Goal: Task Accomplishment & Management: Manage account settings

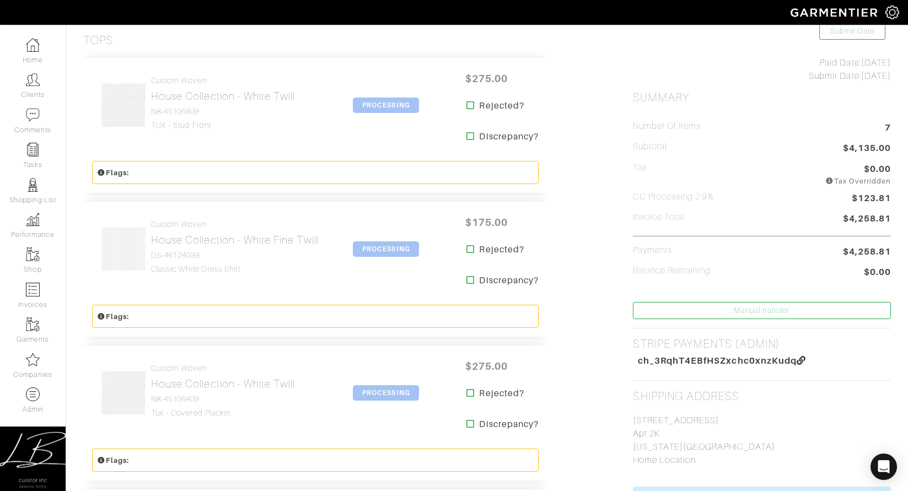
scroll to position [215, 0]
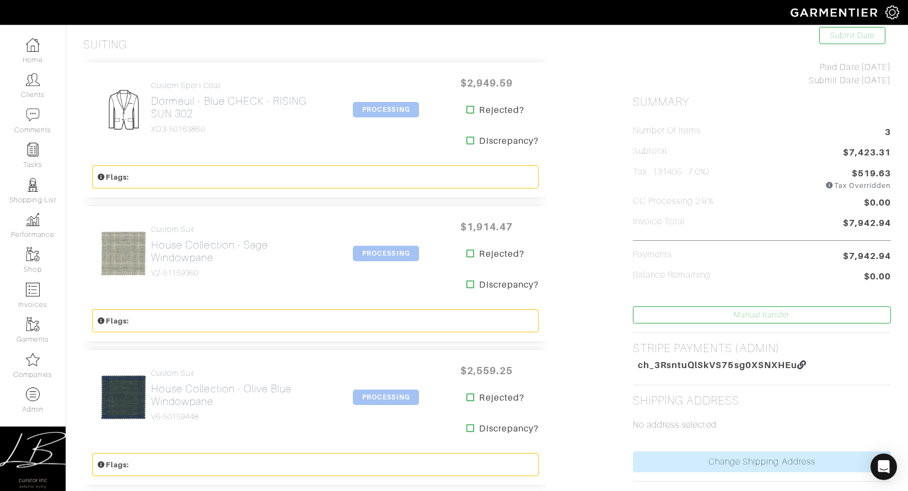
scroll to position [218, 0]
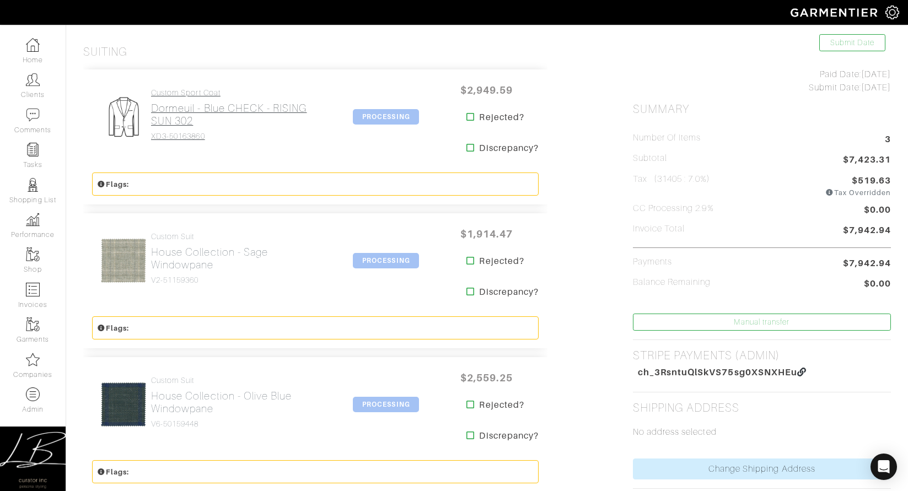
click at [169, 117] on h2 "Dormeuil - Blue CHECK - RISING SUN 302" at bounding box center [237, 114] width 173 height 25
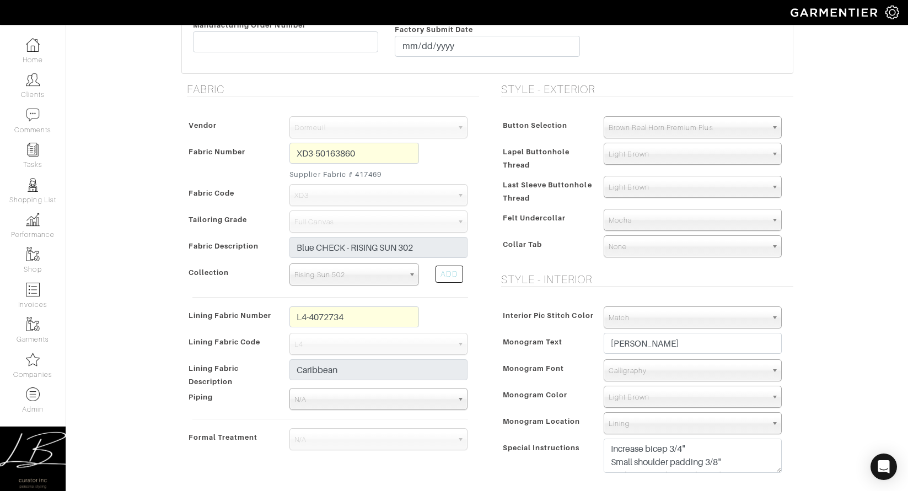
scroll to position [516, 0]
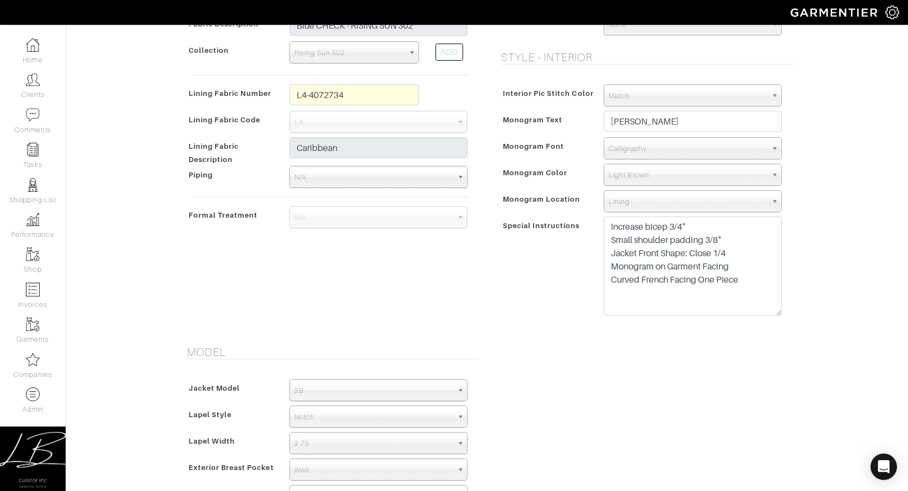
drag, startPoint x: 777, startPoint y: 249, endPoint x: 774, endPoint y: 314, distance: 65.1
click at [774, 314] on textarea "Increase bicep 3/4" Small shoulder padding 3/8" Jacket Front Shape: Close 1/4 M…" at bounding box center [693, 266] width 178 height 99
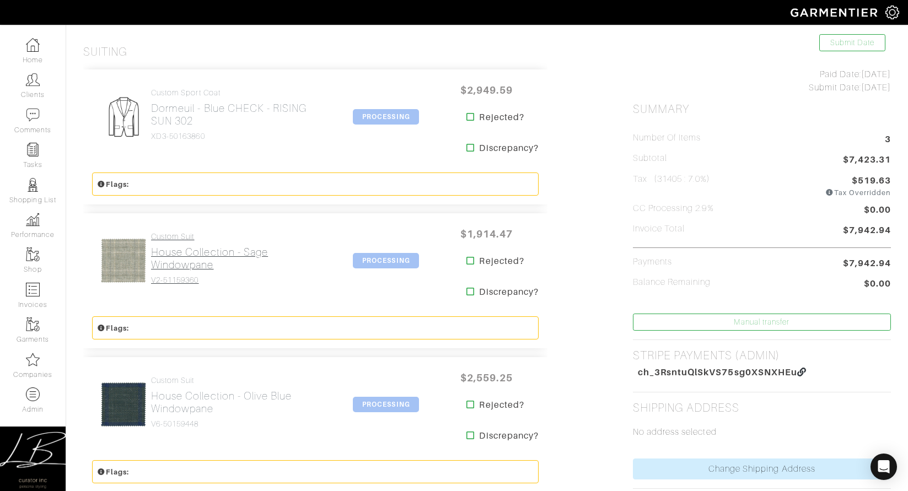
click at [176, 257] on h2 "House Collection - Sage Windowpane" at bounding box center [237, 258] width 173 height 25
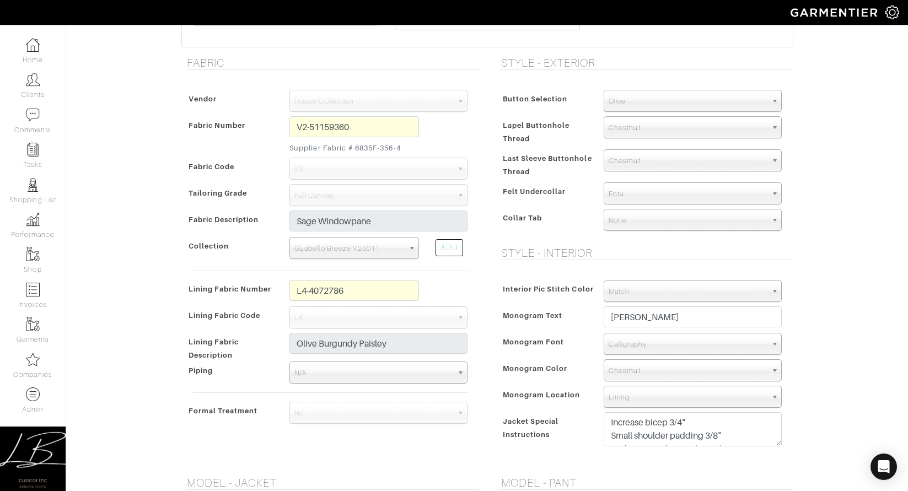
scroll to position [326, 0]
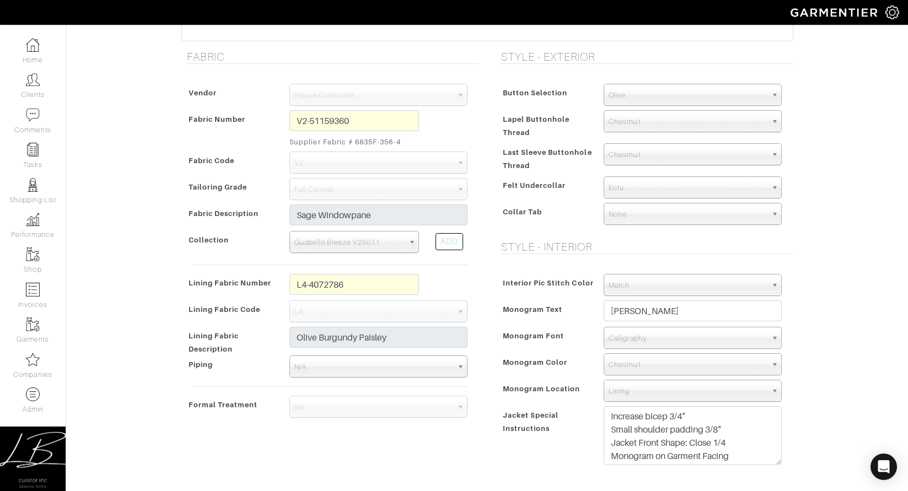
drag, startPoint x: 777, startPoint y: 438, endPoint x: 779, endPoint y: 462, distance: 24.9
click at [779, 462] on textarea "Increase bicep 3/4" Small shoulder padding 3/8" Jacket Front Shape: Close 1/4 M…" at bounding box center [693, 435] width 178 height 59
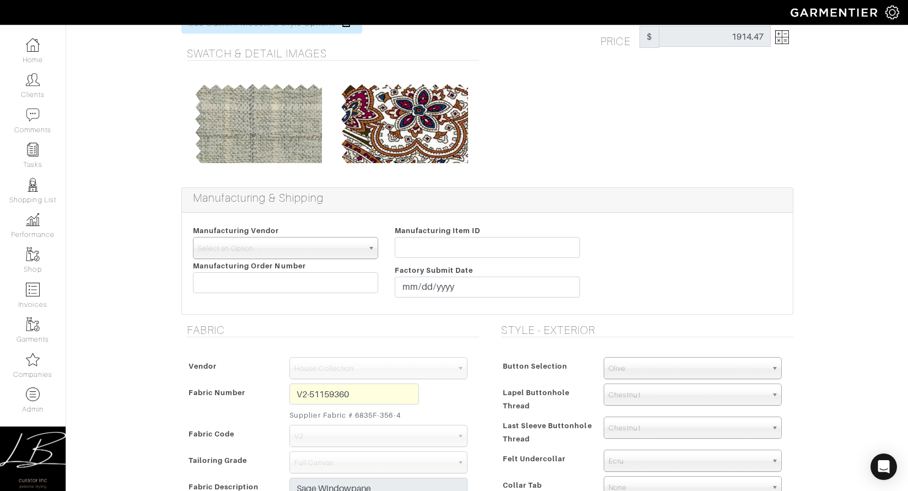
scroll to position [0, 0]
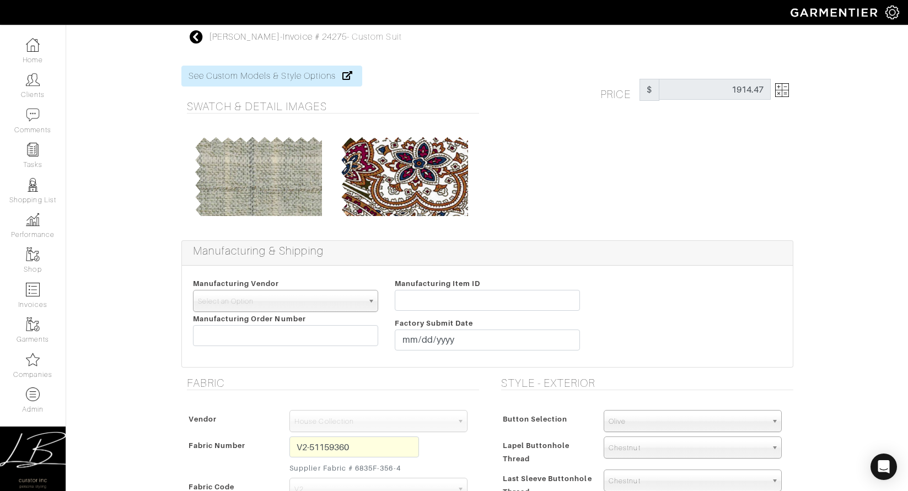
scroll to position [218, 0]
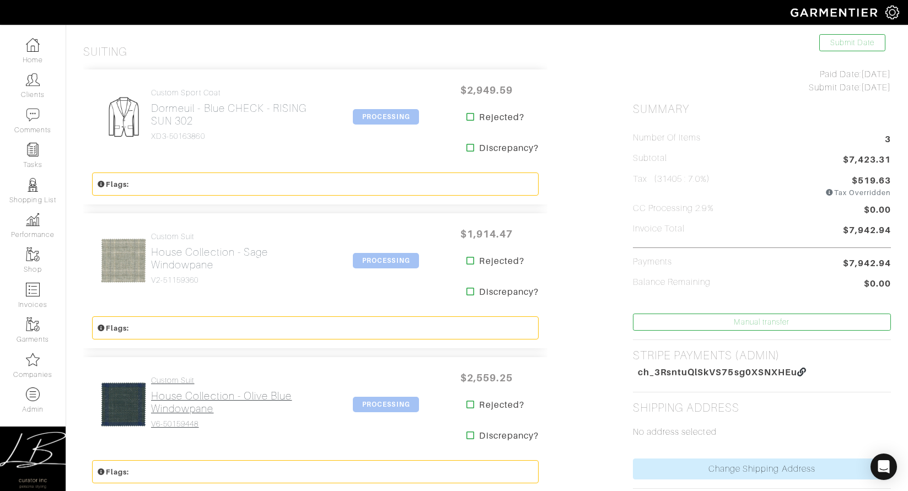
click at [179, 376] on h4 "Custom Suit" at bounding box center [237, 380] width 173 height 9
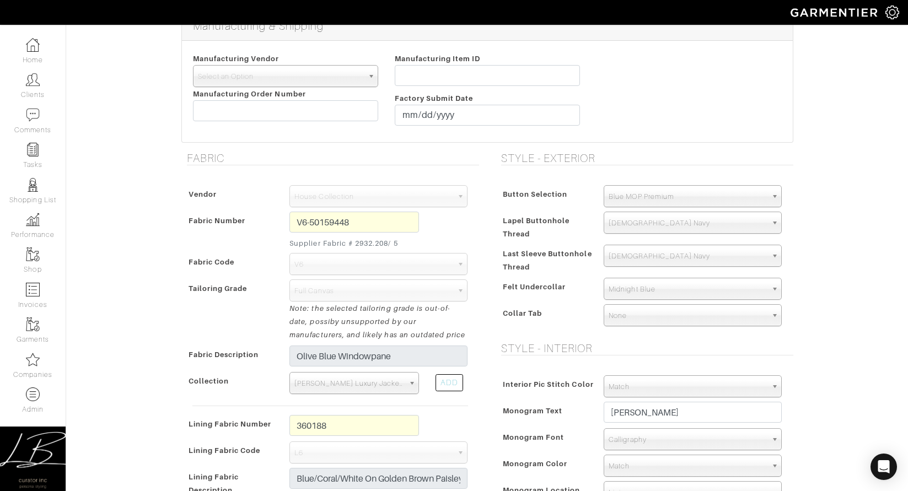
scroll to position [225, 0]
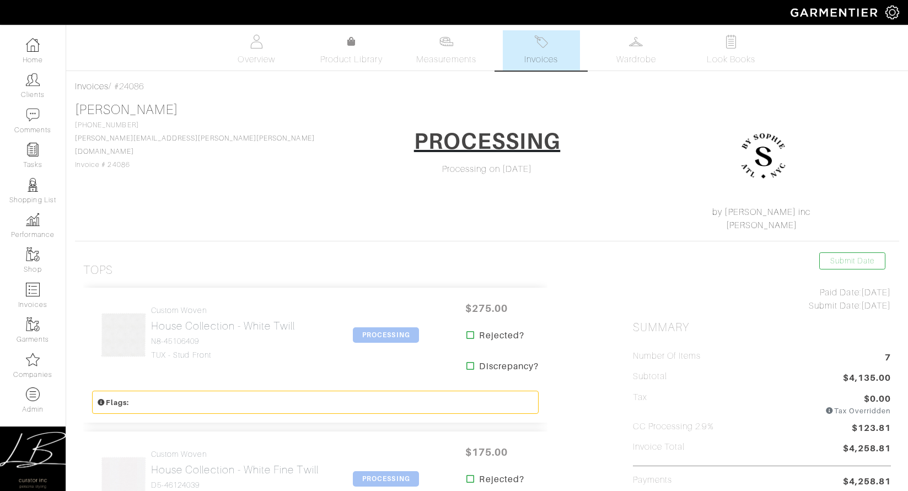
scroll to position [106, 0]
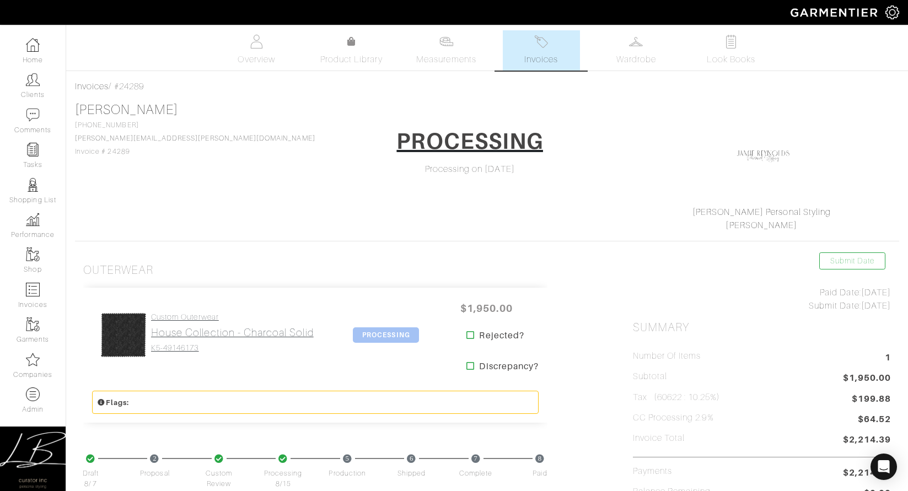
click at [208, 330] on h2 "House Collection - Charcoal Solid" at bounding box center [232, 332] width 163 height 13
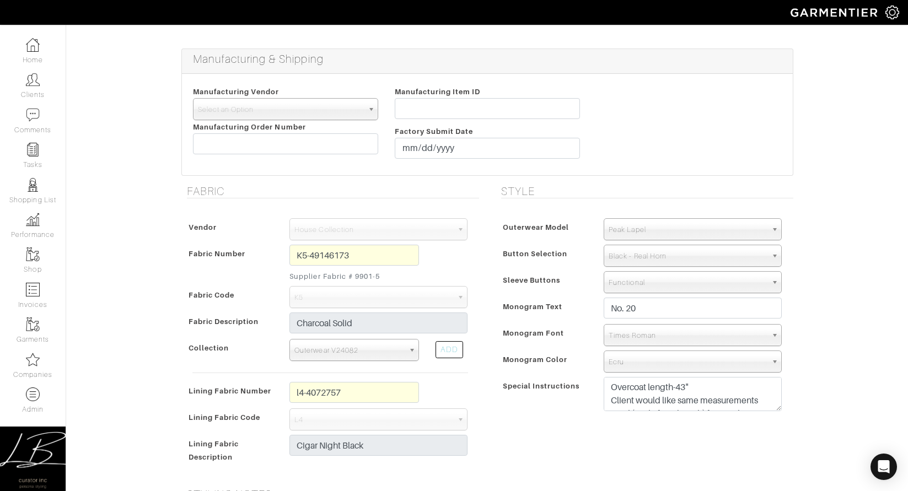
scroll to position [205, 0]
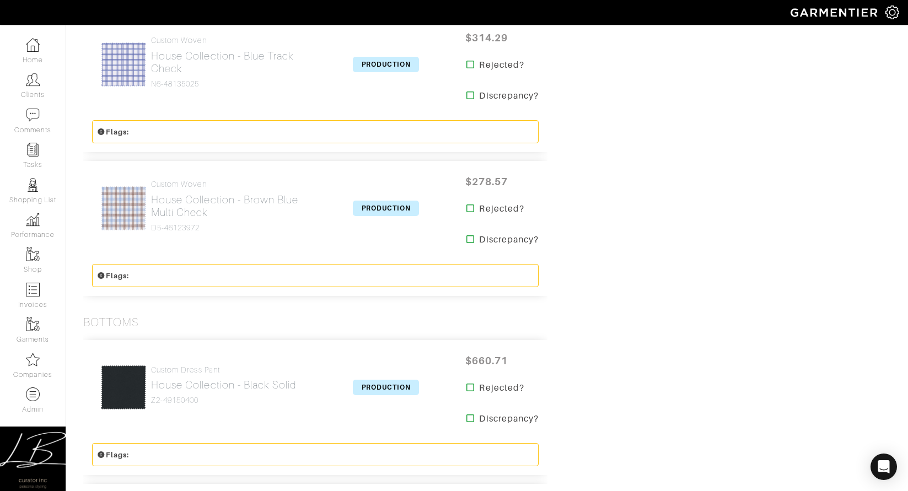
scroll to position [1594, 0]
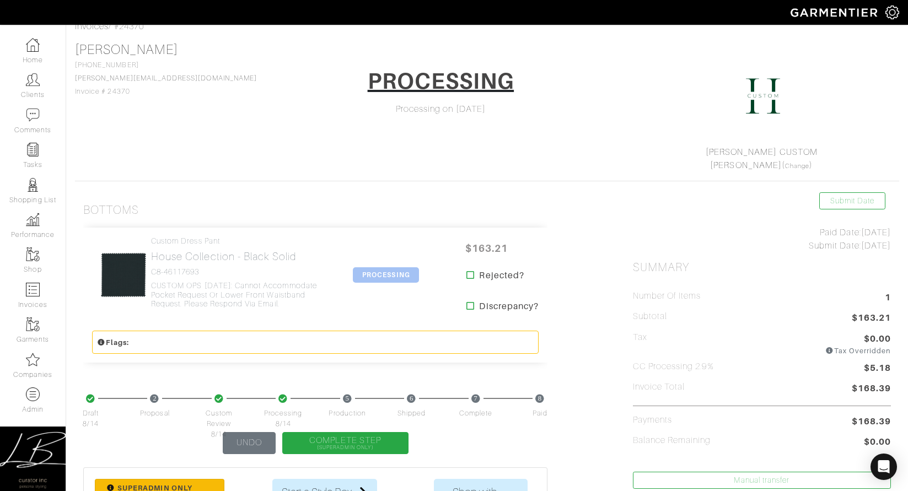
scroll to position [107, 0]
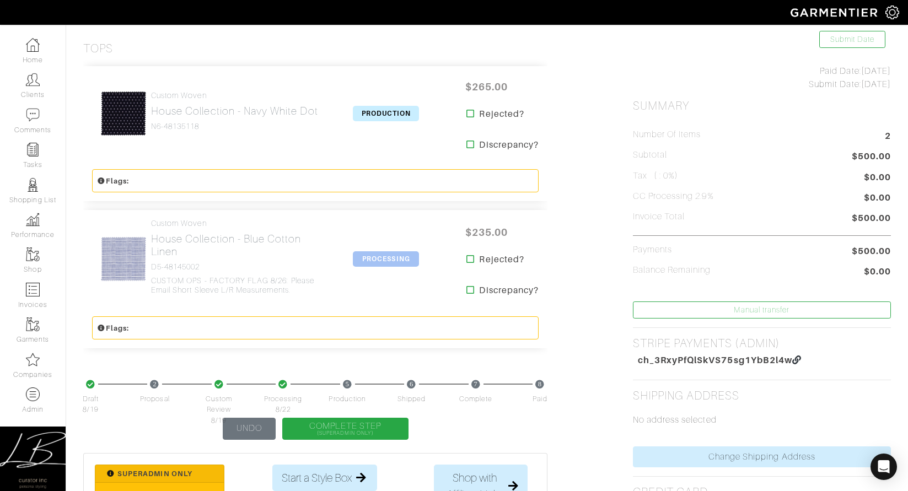
scroll to position [223, 0]
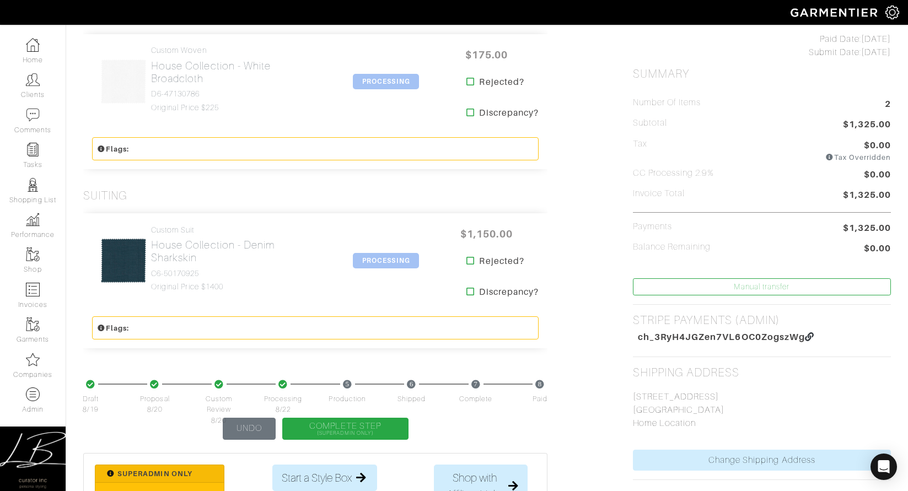
scroll to position [255, 0]
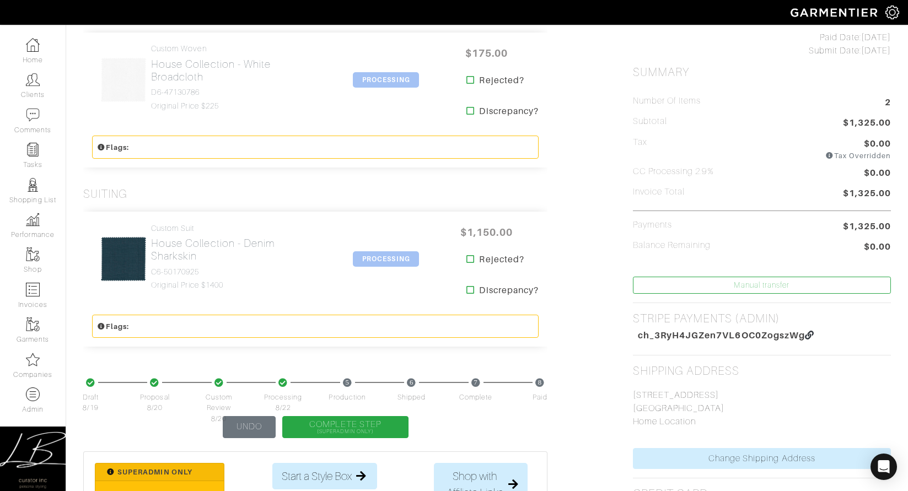
click at [178, 222] on div "Custom Suit House Collection - Denim Sharkskin C6-50170925 Original price $1400…" at bounding box center [315, 259] width 464 height 94
click at [179, 237] on h2 "House Collection - Denim Sharkskin" at bounding box center [237, 249] width 173 height 25
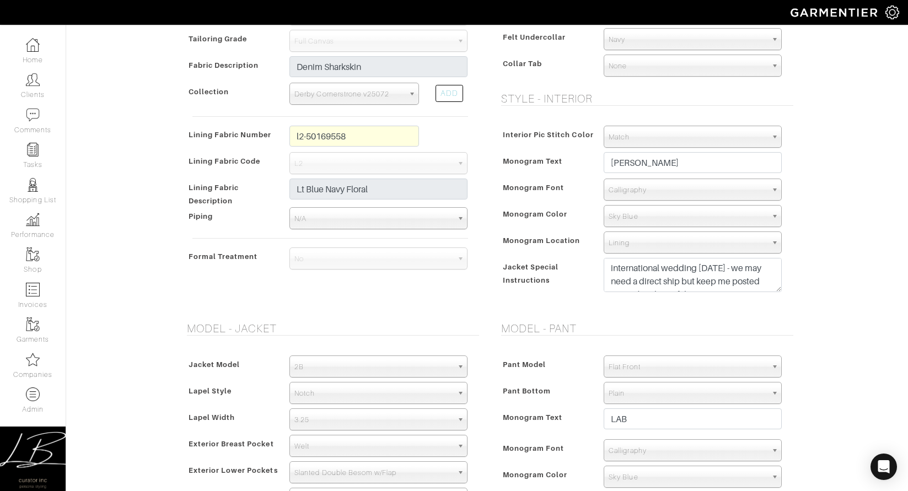
scroll to position [490, 0]
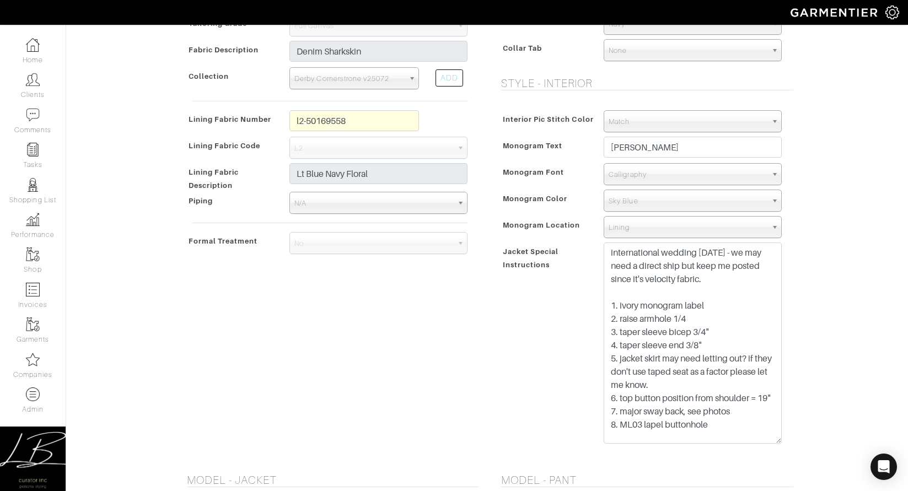
drag, startPoint x: 777, startPoint y: 274, endPoint x: 780, endPoint y: 442, distance: 167.6
click at [780, 442] on textarea "international wedding sept 27 - we may need a direct ship but keep me posted si…" at bounding box center [693, 343] width 178 height 201
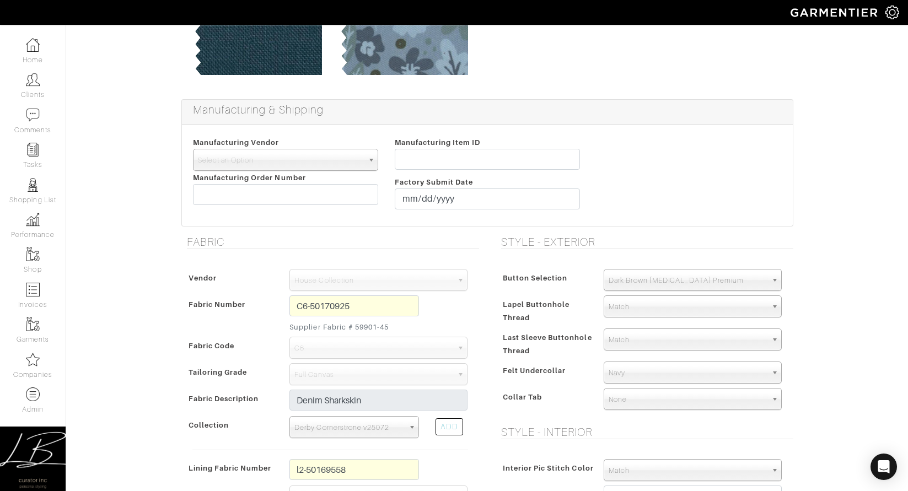
scroll to position [0, 0]
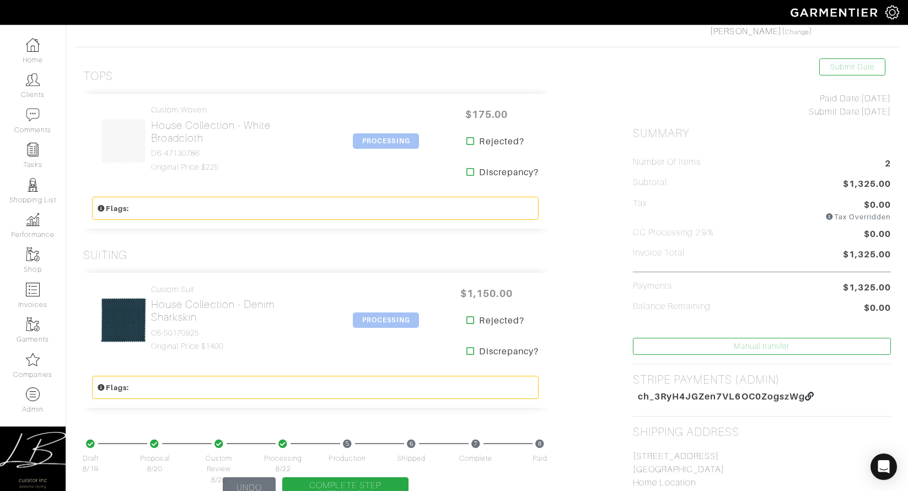
scroll to position [205, 0]
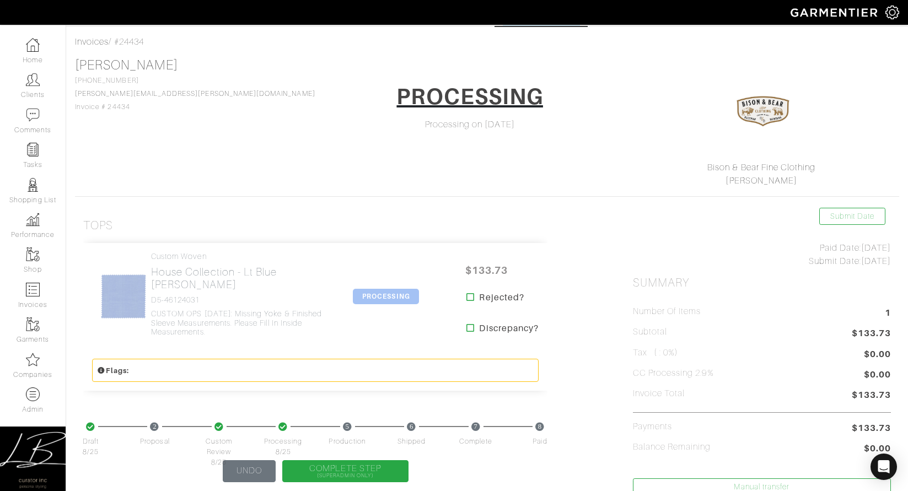
scroll to position [106, 0]
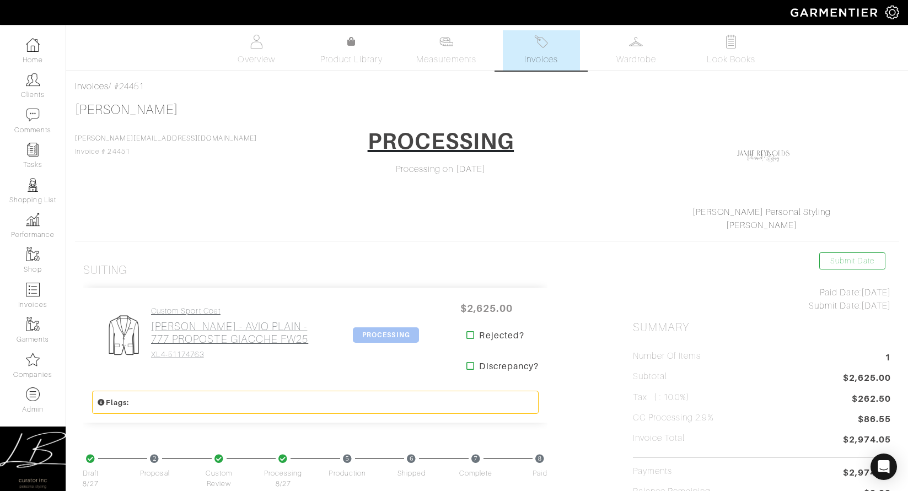
click at [244, 317] on link "Custom Sport Coat Loro Piana - AVIO PLAIN - 777 PROPOSTE GIACCHE FW25 XL4-51174…" at bounding box center [237, 332] width 173 height 53
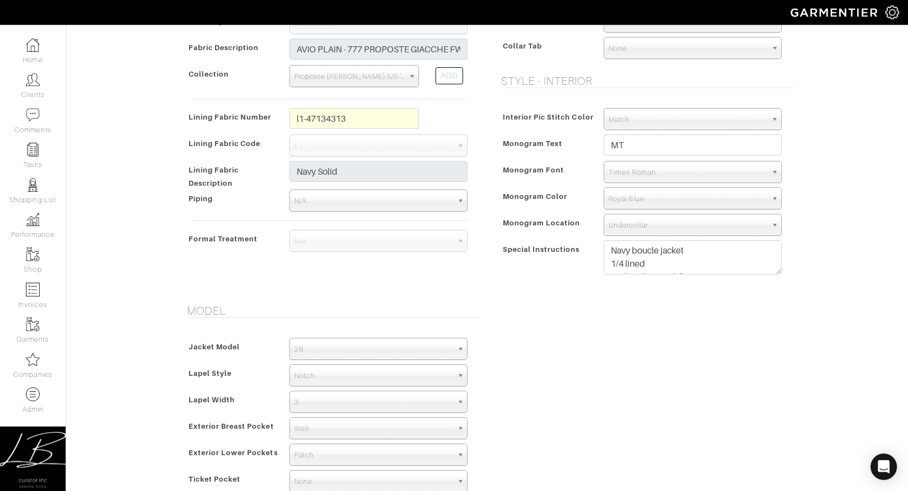
scroll to position [493, 0]
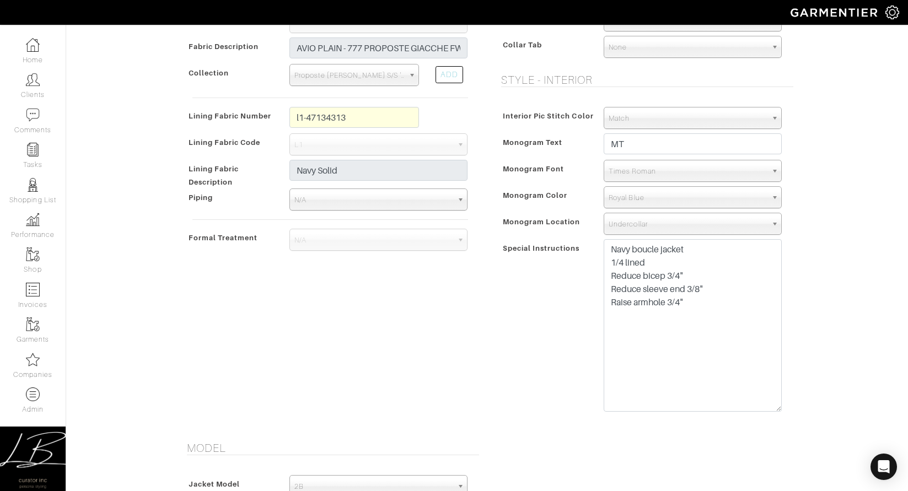
drag, startPoint x: 776, startPoint y: 277, endPoint x: 769, endPoint y: 407, distance: 130.3
click at [769, 407] on textarea "Navy boucle jacket 1/4 lined Reduce bicep 3/4" Reduce sleeve end 3/8" Raise arm…" at bounding box center [693, 325] width 178 height 173
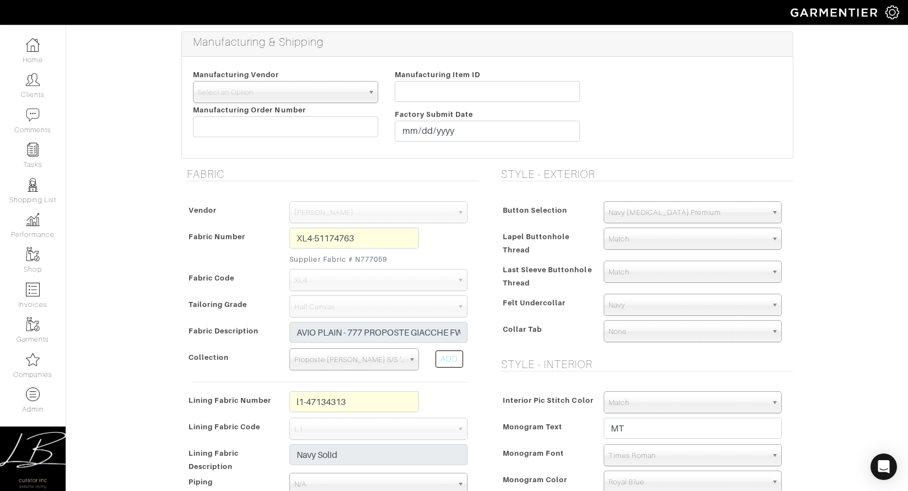
scroll to position [208, 0]
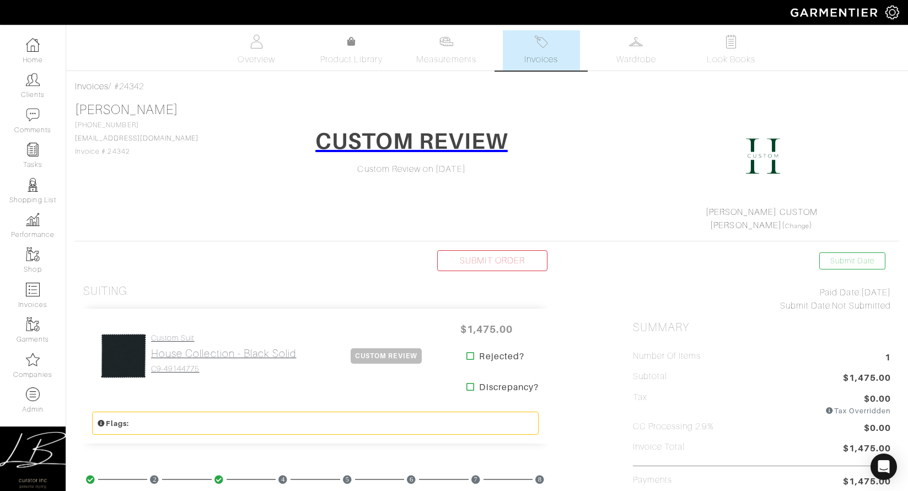
click at [205, 337] on h4 "Custom Suit" at bounding box center [224, 337] width 146 height 9
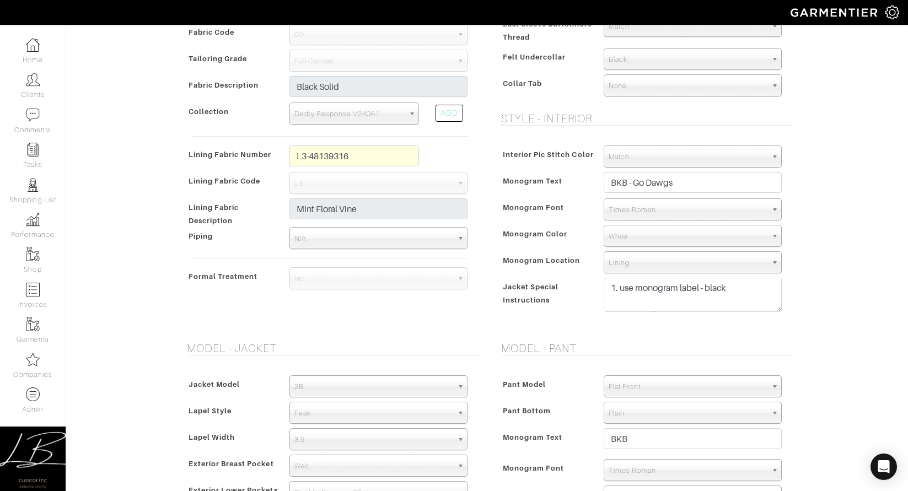
scroll to position [478, 0]
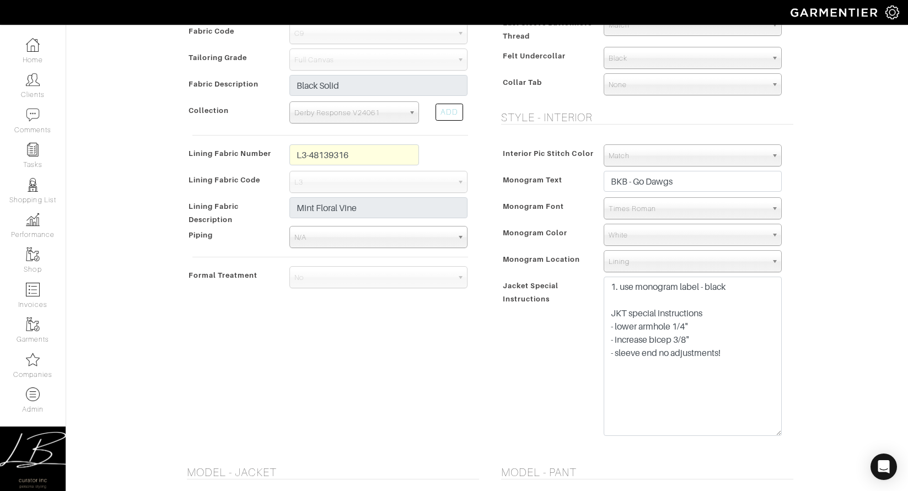
drag, startPoint x: 779, startPoint y: 307, endPoint x: 779, endPoint y: 432, distance: 125.1
click at [779, 432] on textarea "1. use monogram label - black JKT special instructions - lower armhole 1/4" - i…" at bounding box center [693, 356] width 178 height 159
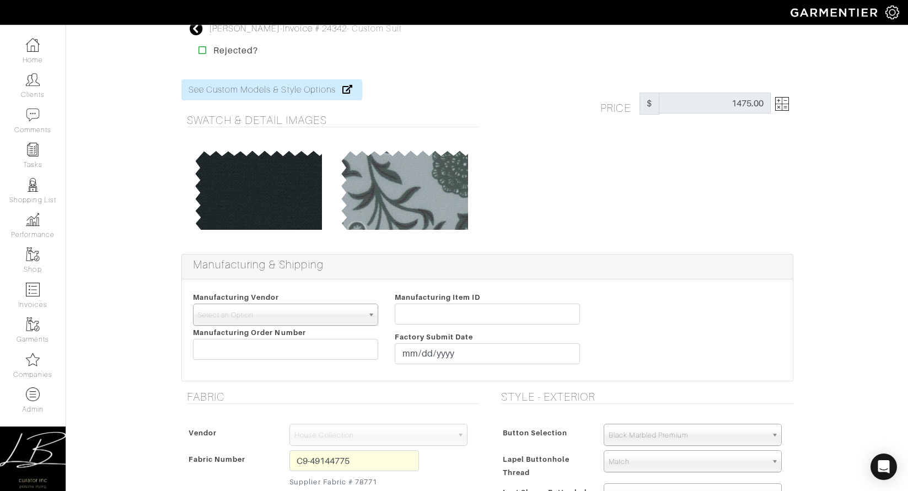
scroll to position [0, 0]
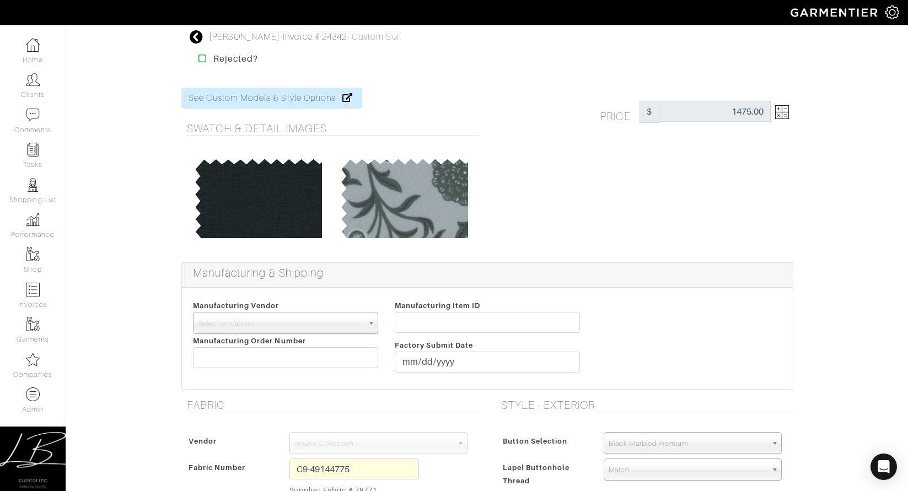
click at [596, 191] on div "Price $ 1475.00" at bounding box center [644, 169] width 314 height 162
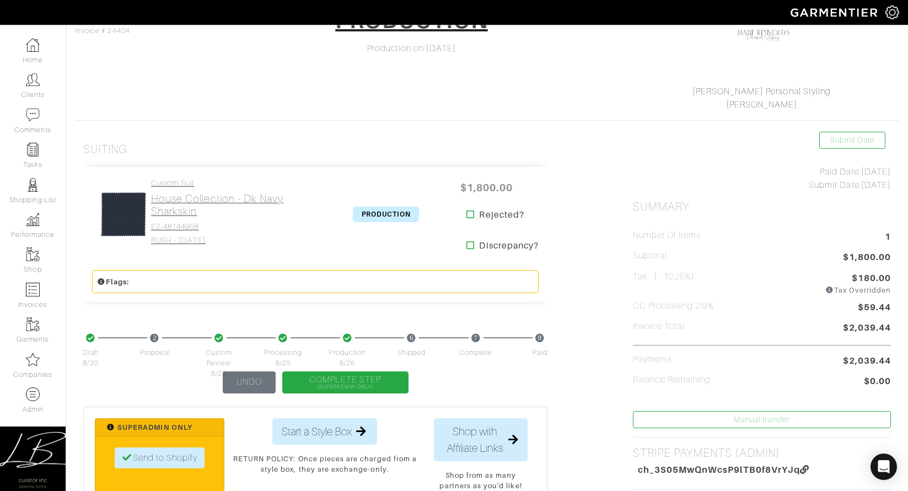
scroll to position [126, 0]
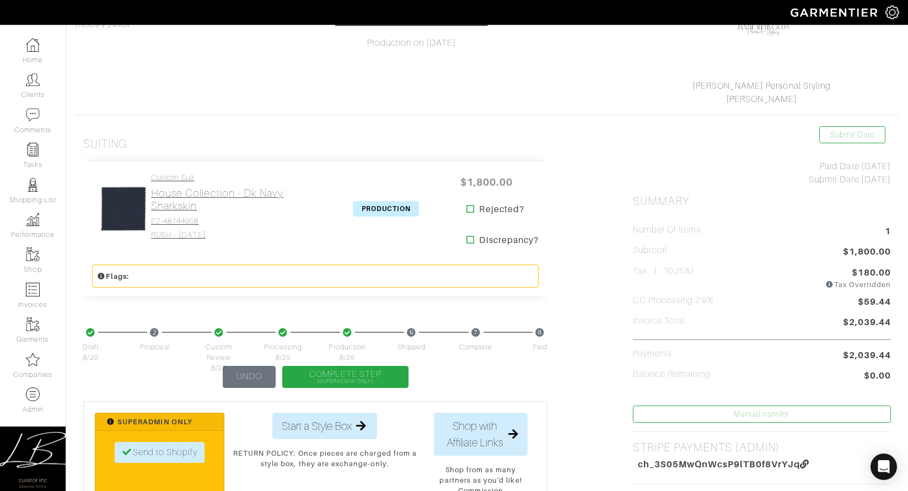
click at [175, 195] on h2 "House Collection - Dk Navy Sharkskin" at bounding box center [237, 199] width 173 height 25
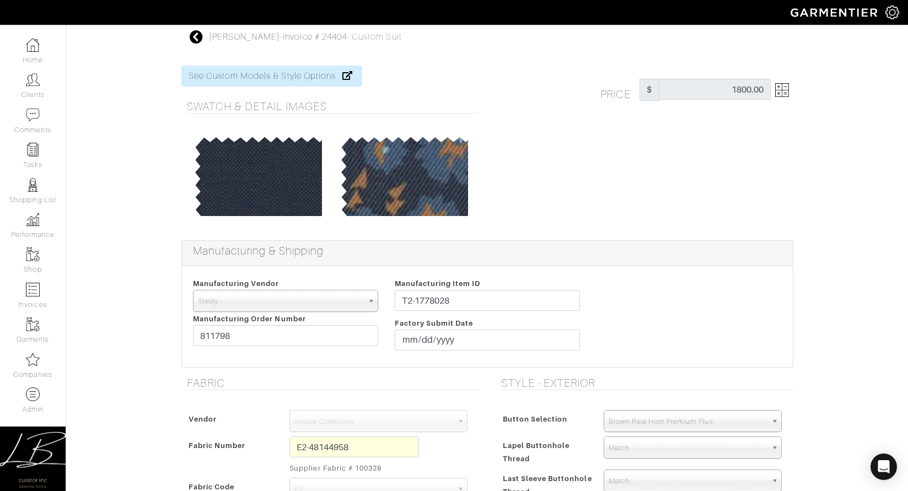
click at [778, 88] on img at bounding box center [782, 90] width 14 height 14
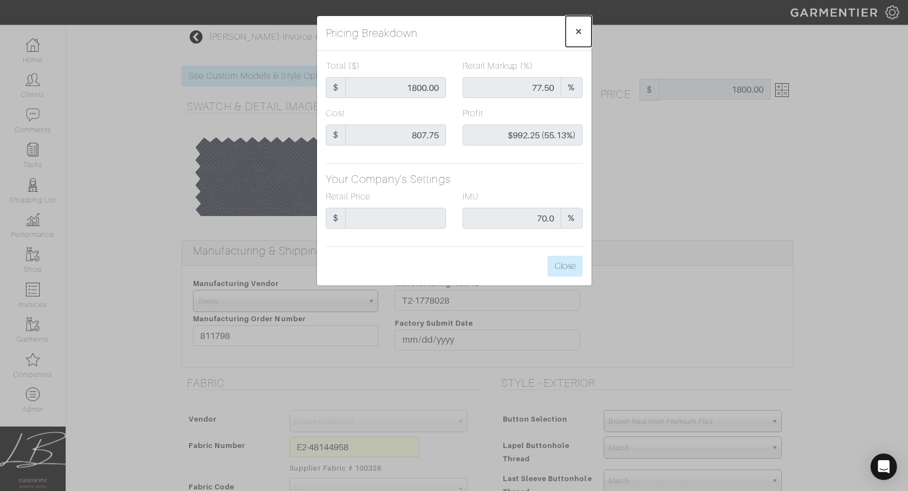
click at [577, 33] on span "×" at bounding box center [578, 31] width 8 height 15
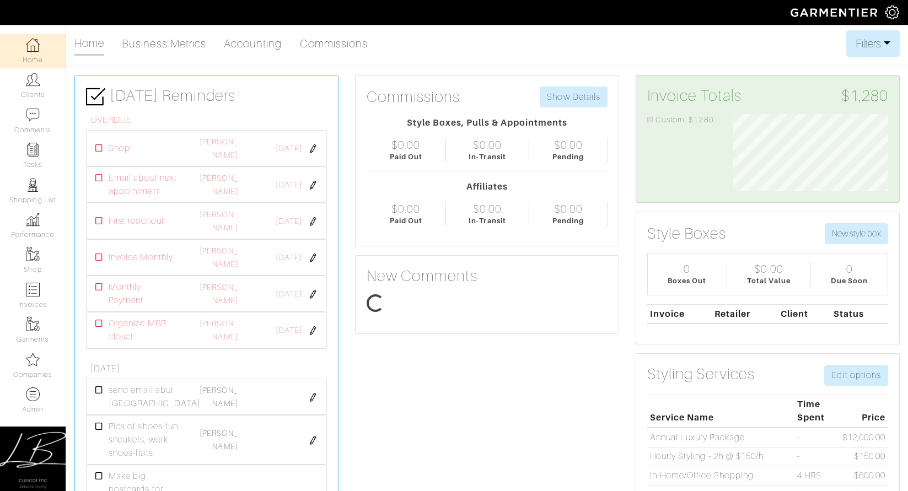
scroll to position [77, 172]
click at [34, 364] on img at bounding box center [33, 360] width 14 height 14
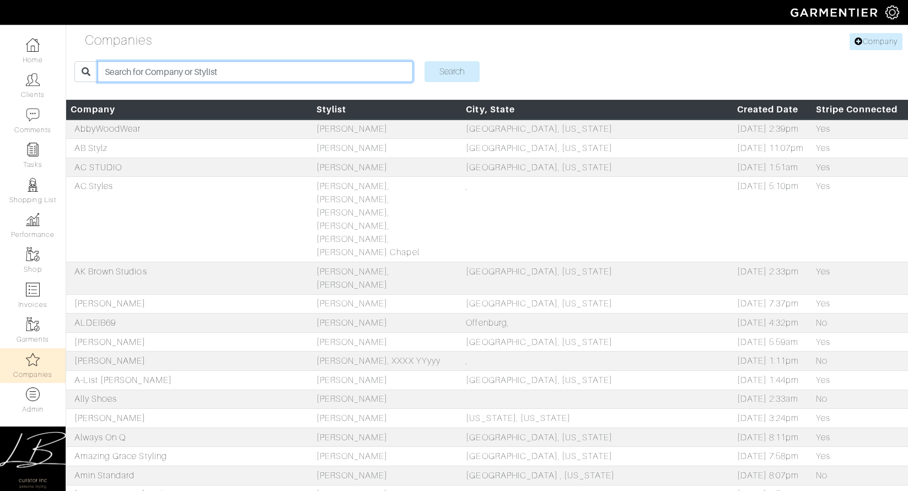
click at [175, 74] on input "search" at bounding box center [255, 71] width 315 height 21
type input "[PERSON_NAME]"
click at [424, 61] on input "Search" at bounding box center [451, 71] width 55 height 21
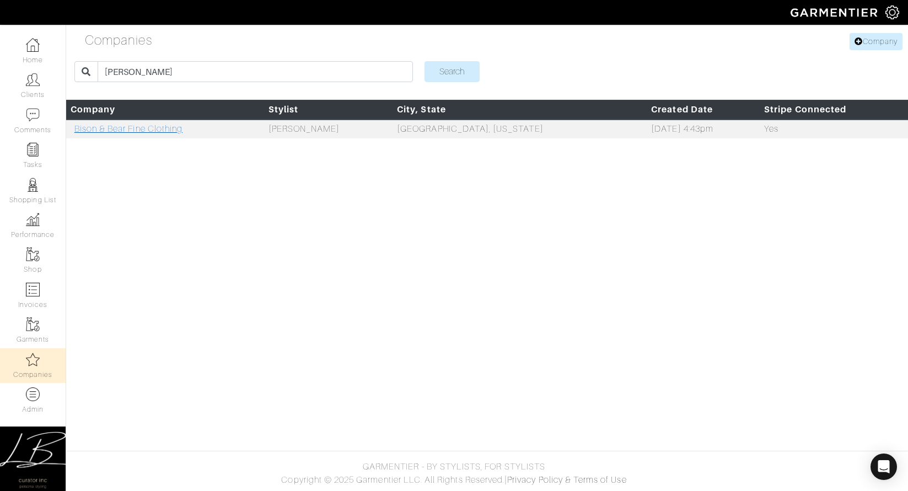
click at [137, 127] on link "Bison & Bear Fine Clothing" at bounding box center [128, 129] width 108 height 10
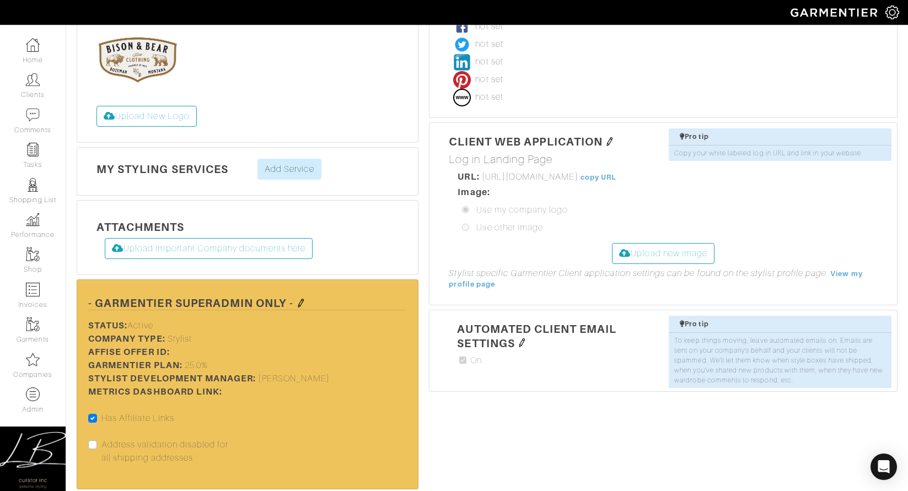
scroll to position [270, 0]
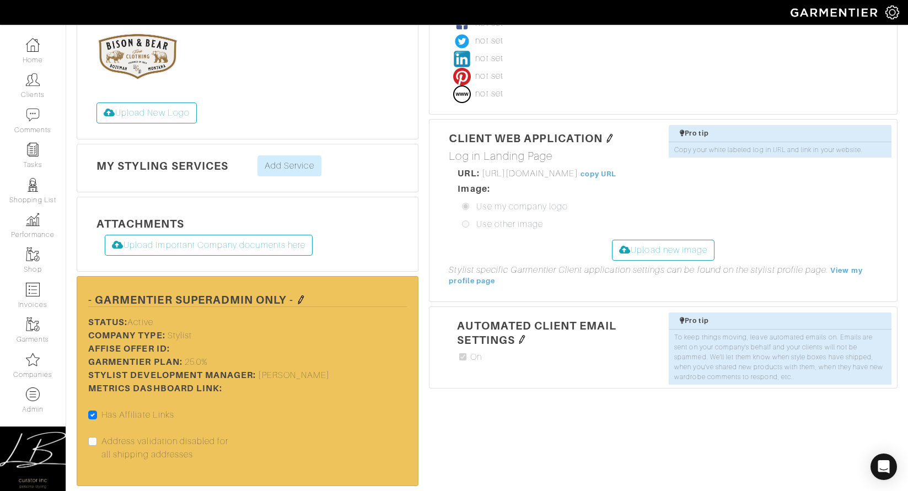
click at [299, 295] on img at bounding box center [301, 299] width 9 height 9
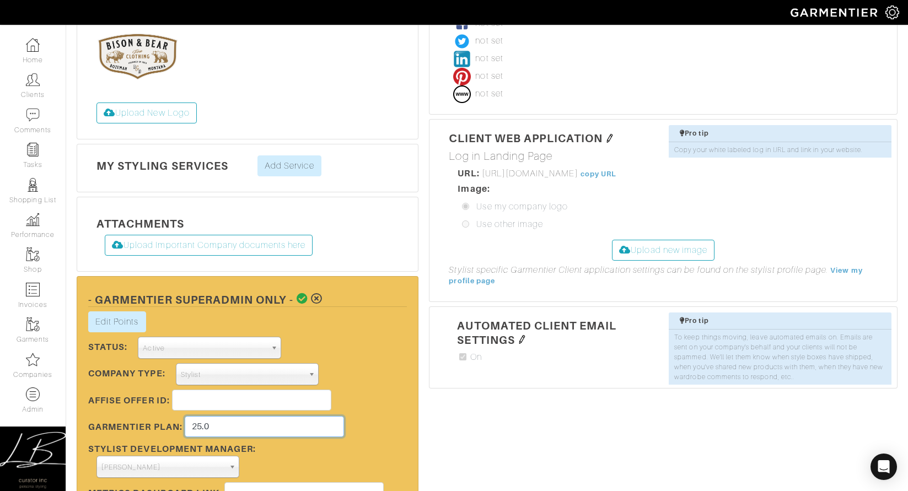
click at [236, 416] on input "25.0" at bounding box center [264, 426] width 159 height 21
type input "26"
click at [300, 293] on icon at bounding box center [303, 298] width 12 height 11
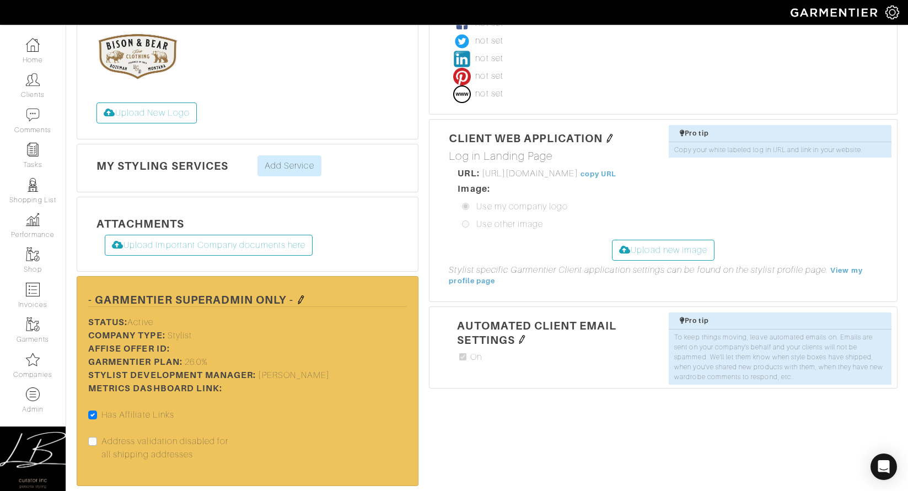
scroll to position [0, 0]
